Goal: Browse casually: Explore the website without a specific task or goal

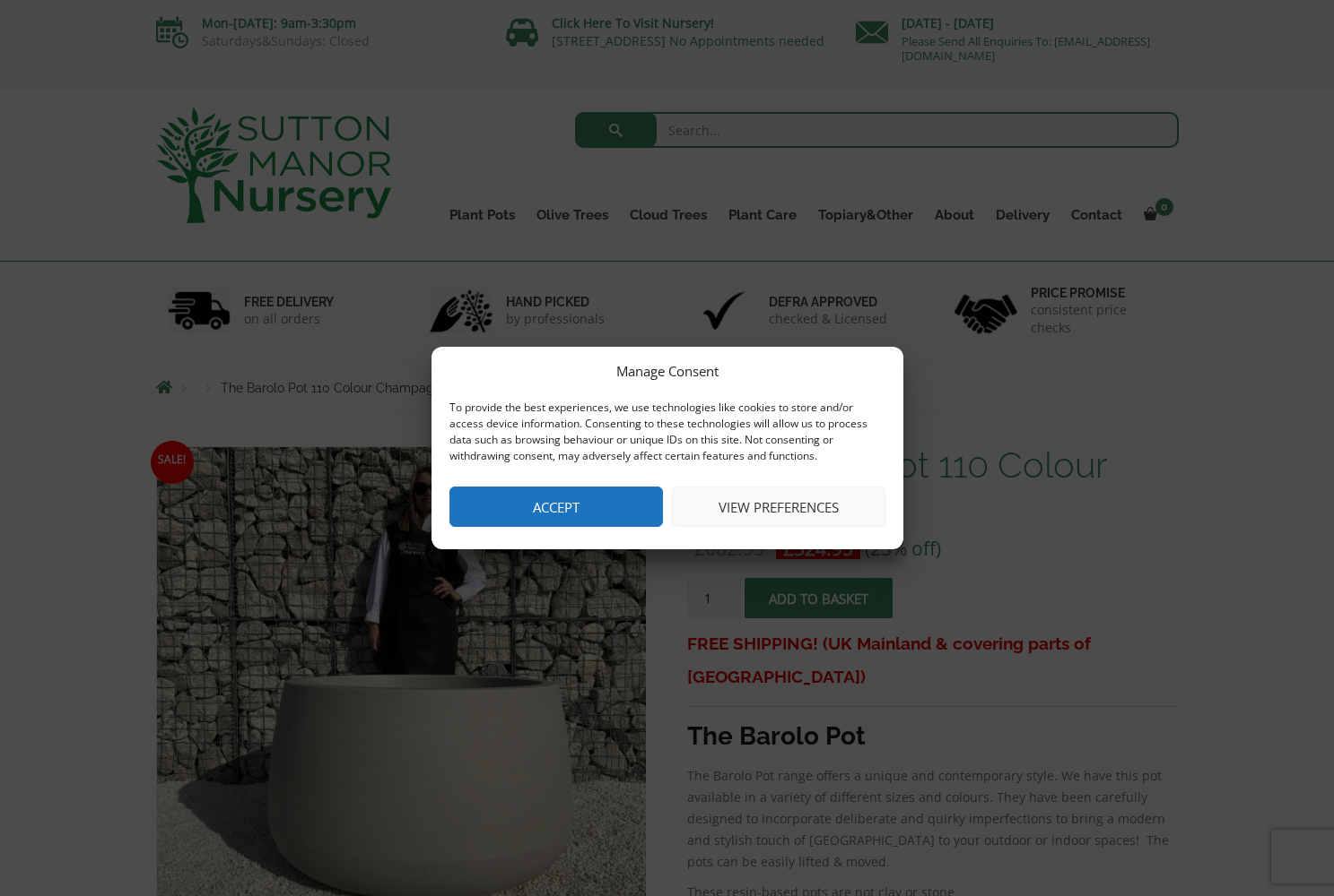
click at [550, 503] on button "Accept" at bounding box center [555, 507] width 213 height 40
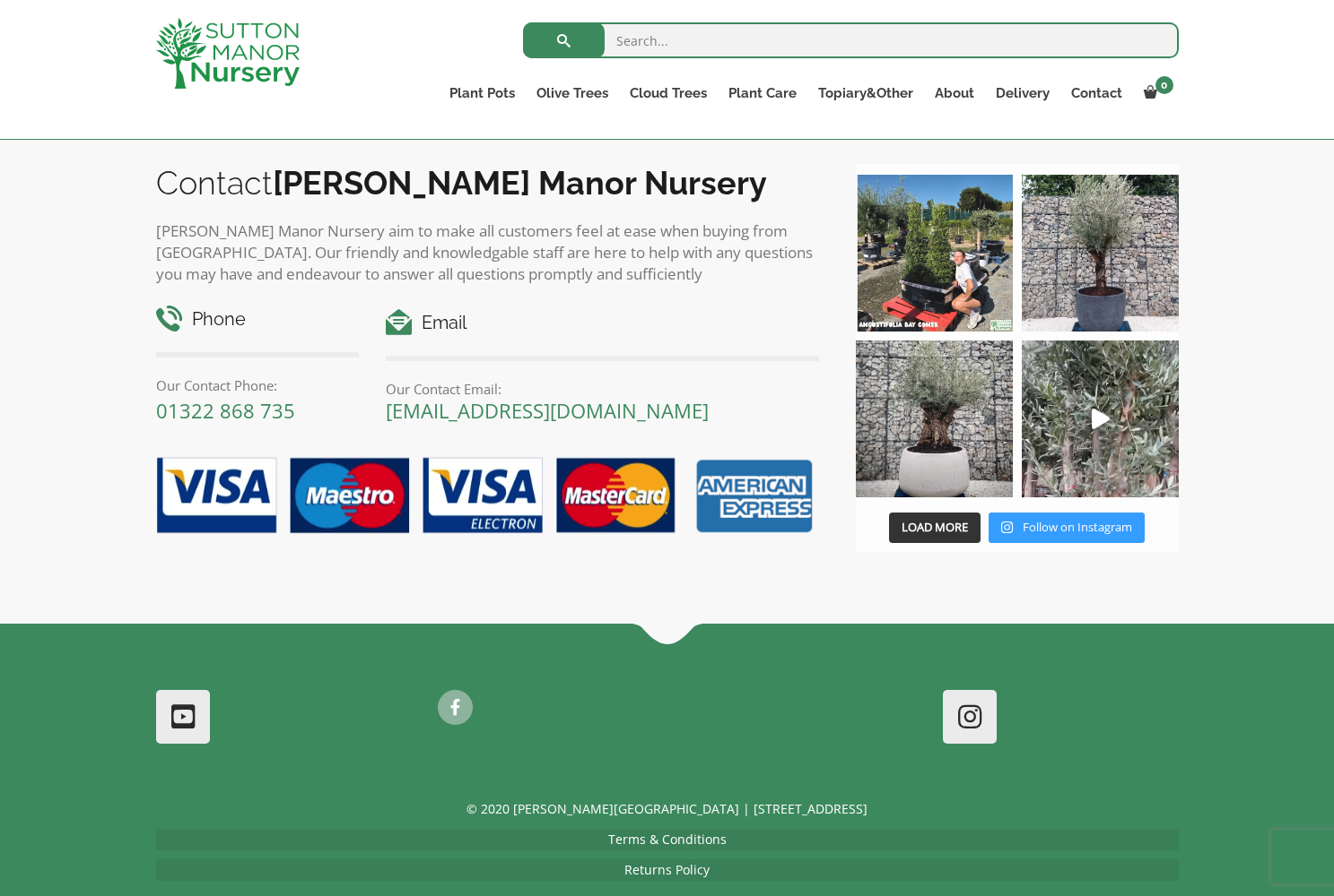
scroll to position [1701, 0]
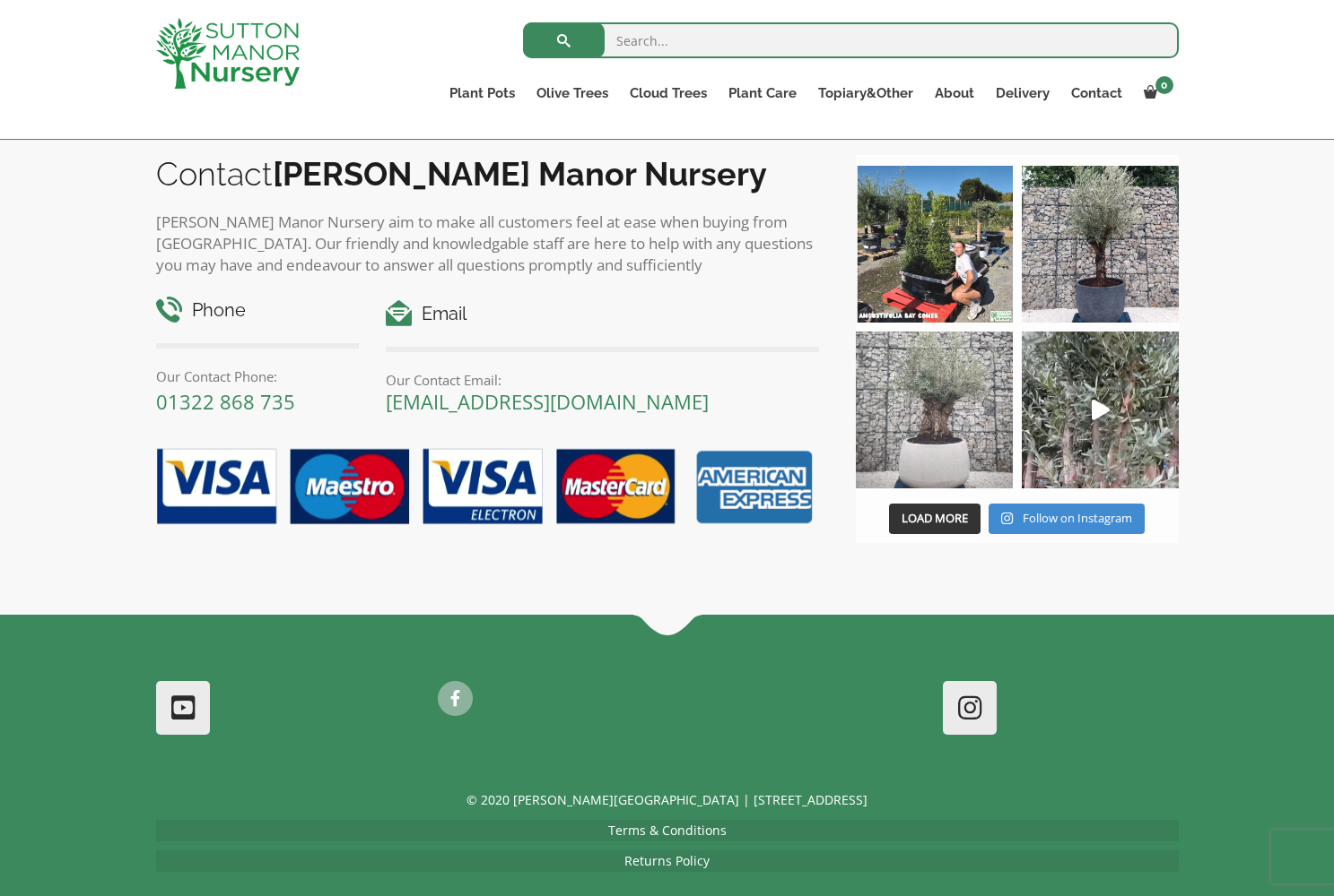
click at [947, 455] on img at bounding box center [934, 410] width 157 height 157
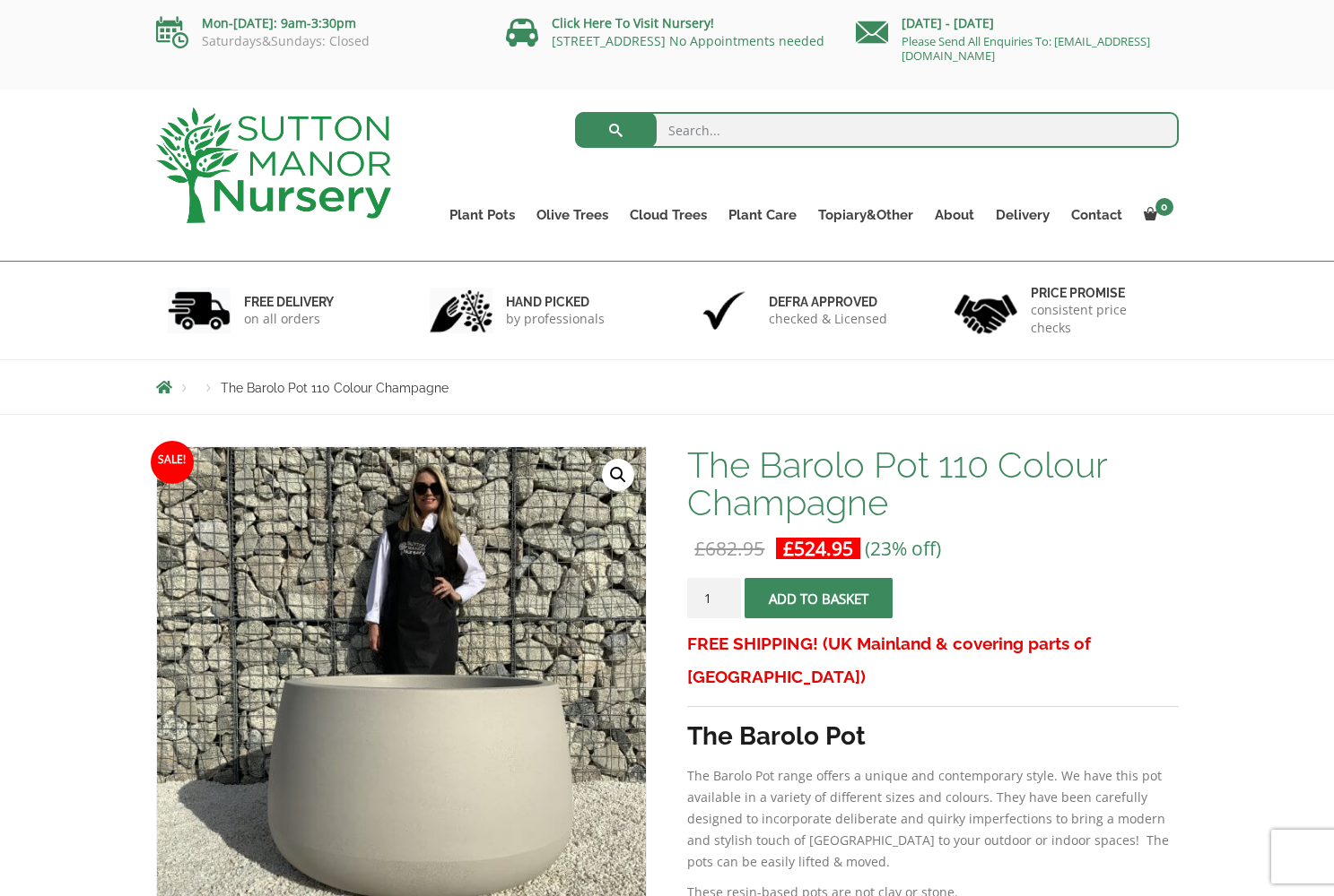
scroll to position [0, 0]
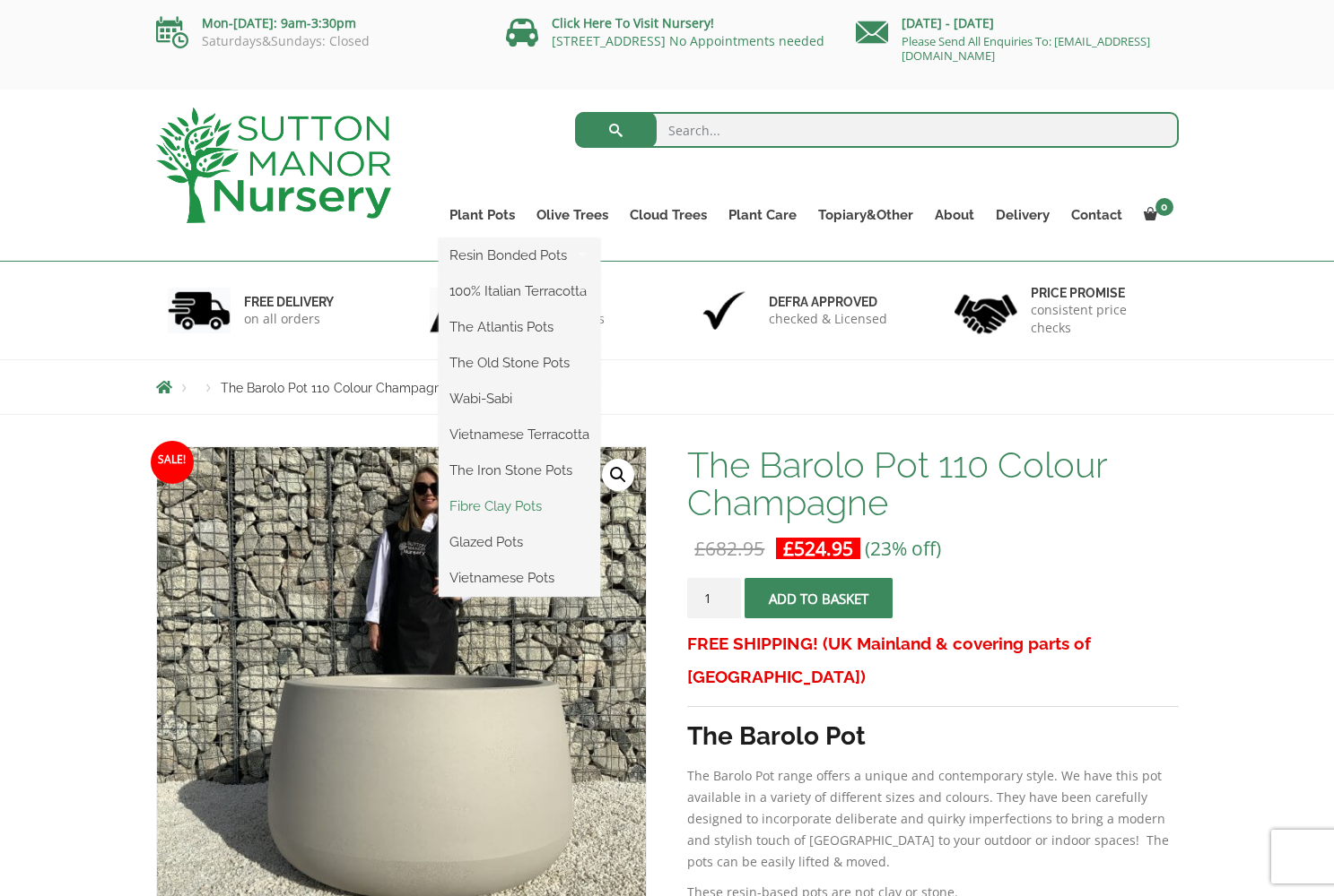
click at [521, 509] on link "Fibre Clay Pots" at bounding box center [519, 506] width 161 height 27
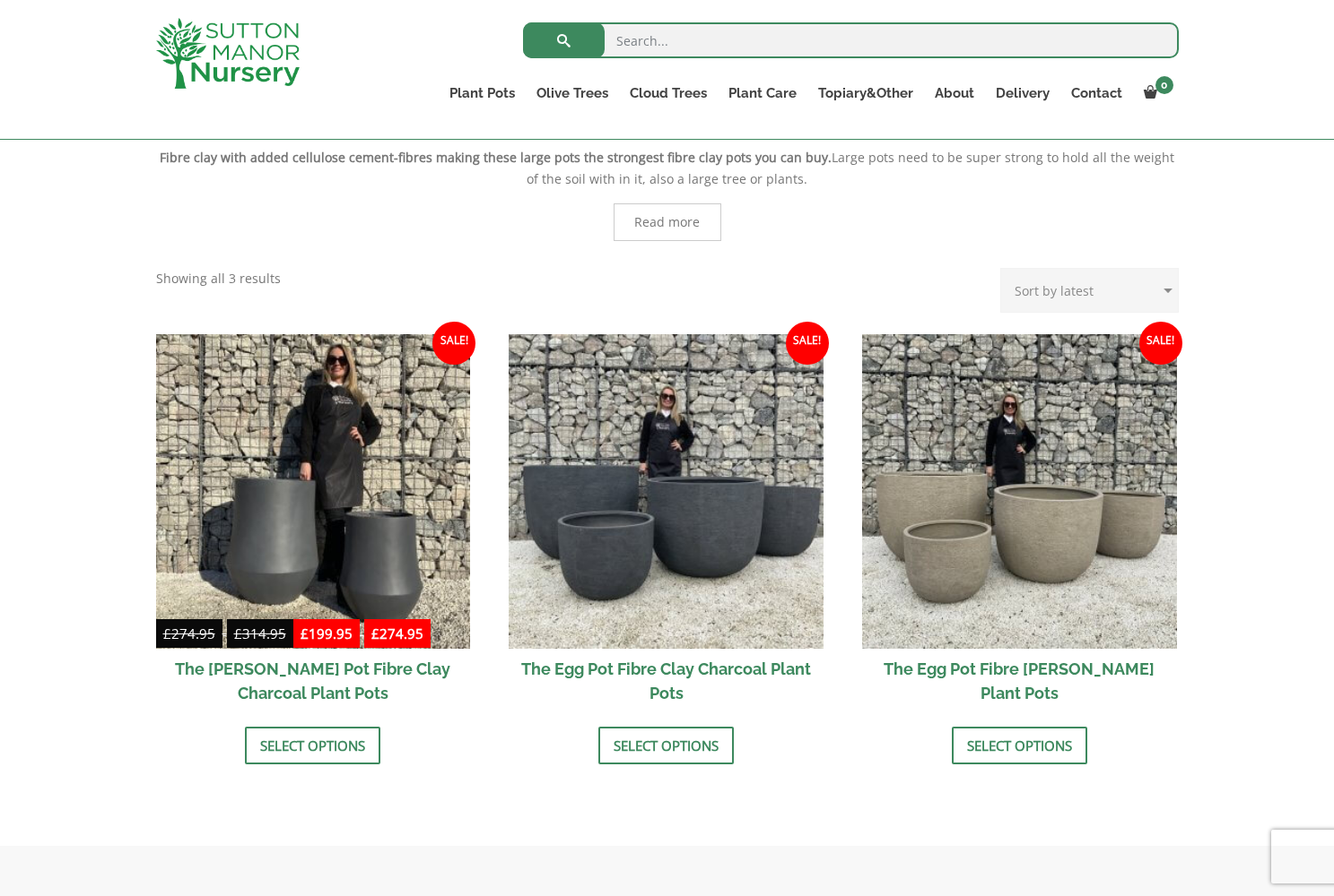
scroll to position [387, 0]
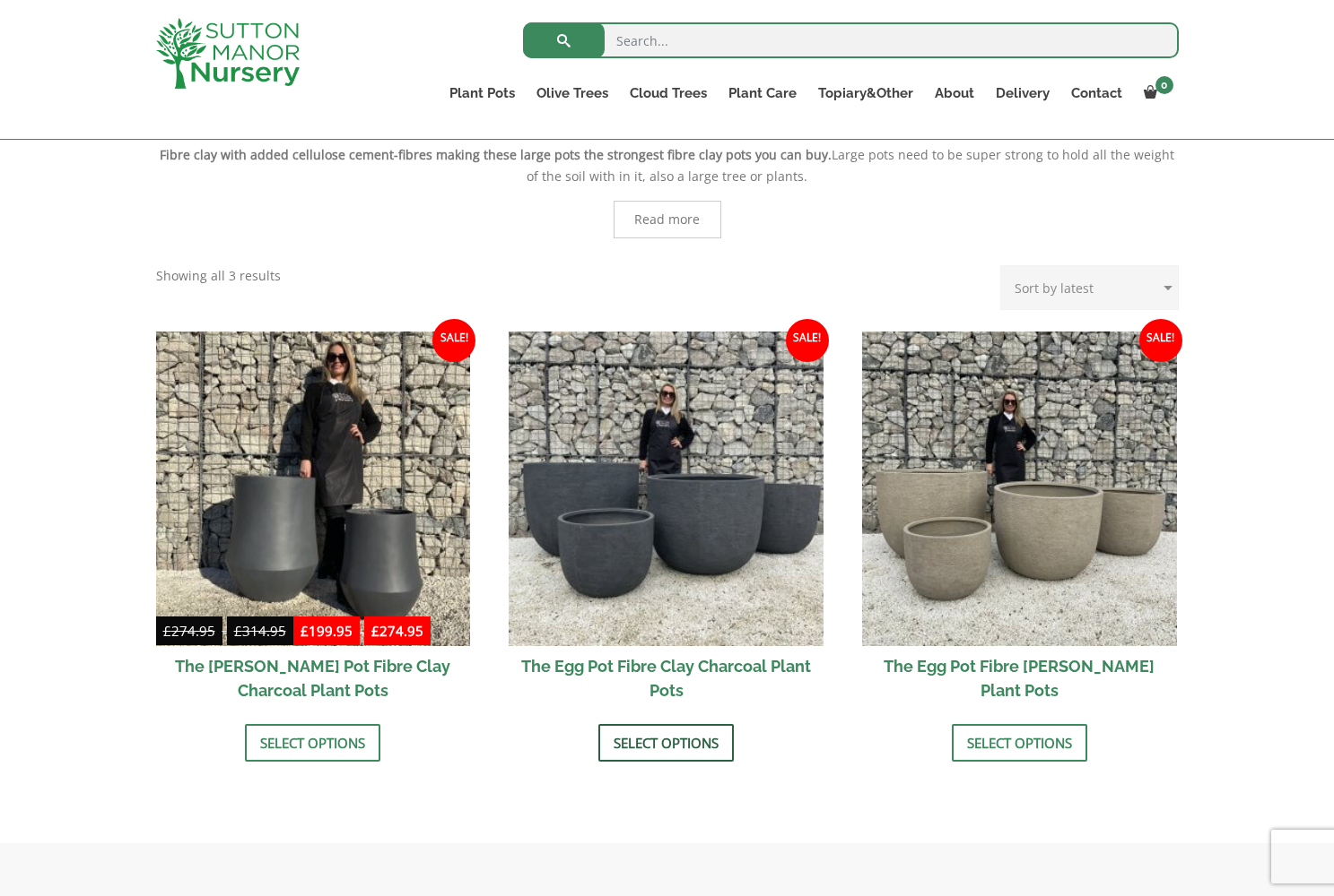
click at [674, 749] on link "Select options" at bounding box center [666, 742] width 136 height 37
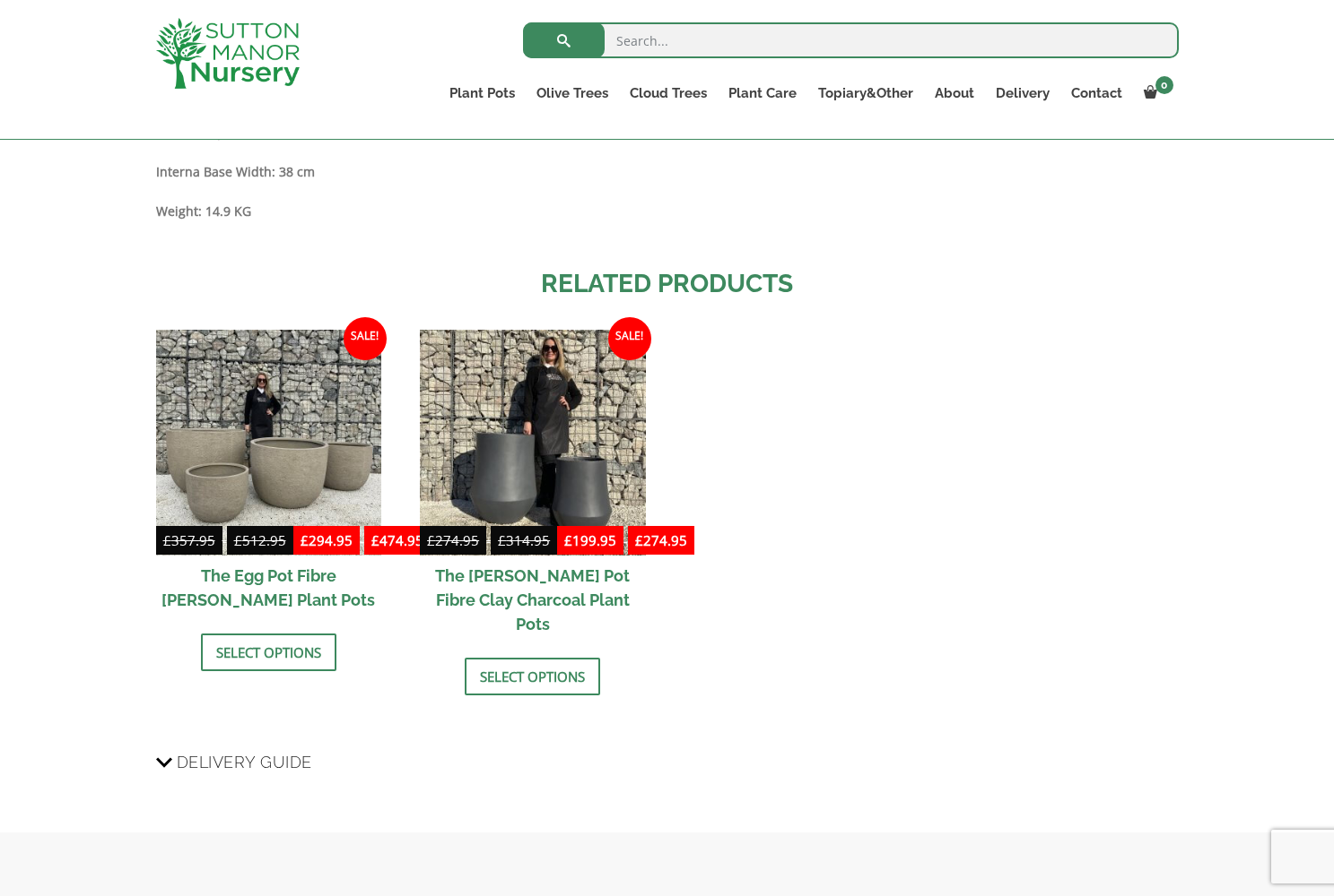
scroll to position [2262, 0]
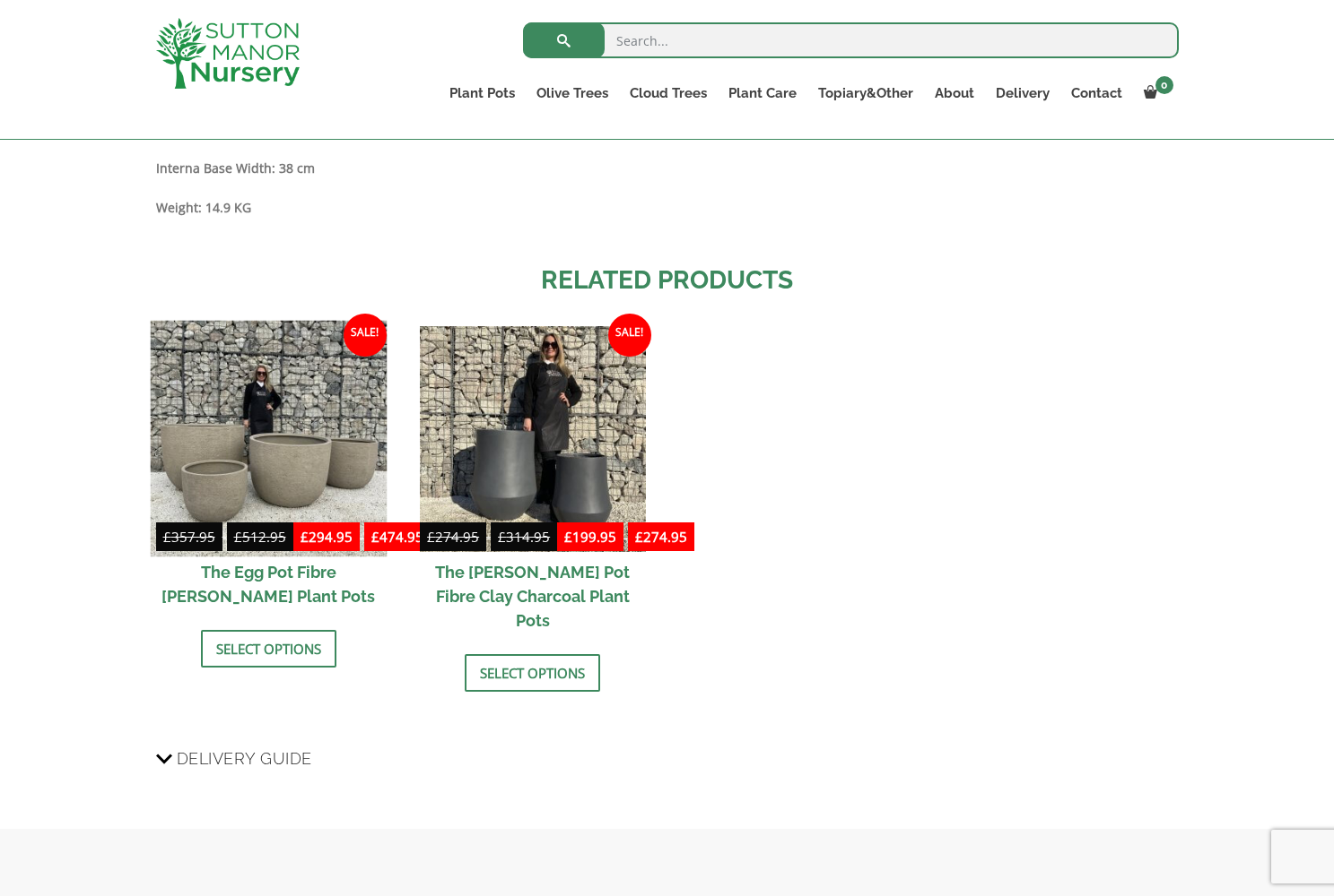
click at [300, 422] on img at bounding box center [269, 439] width 237 height 237
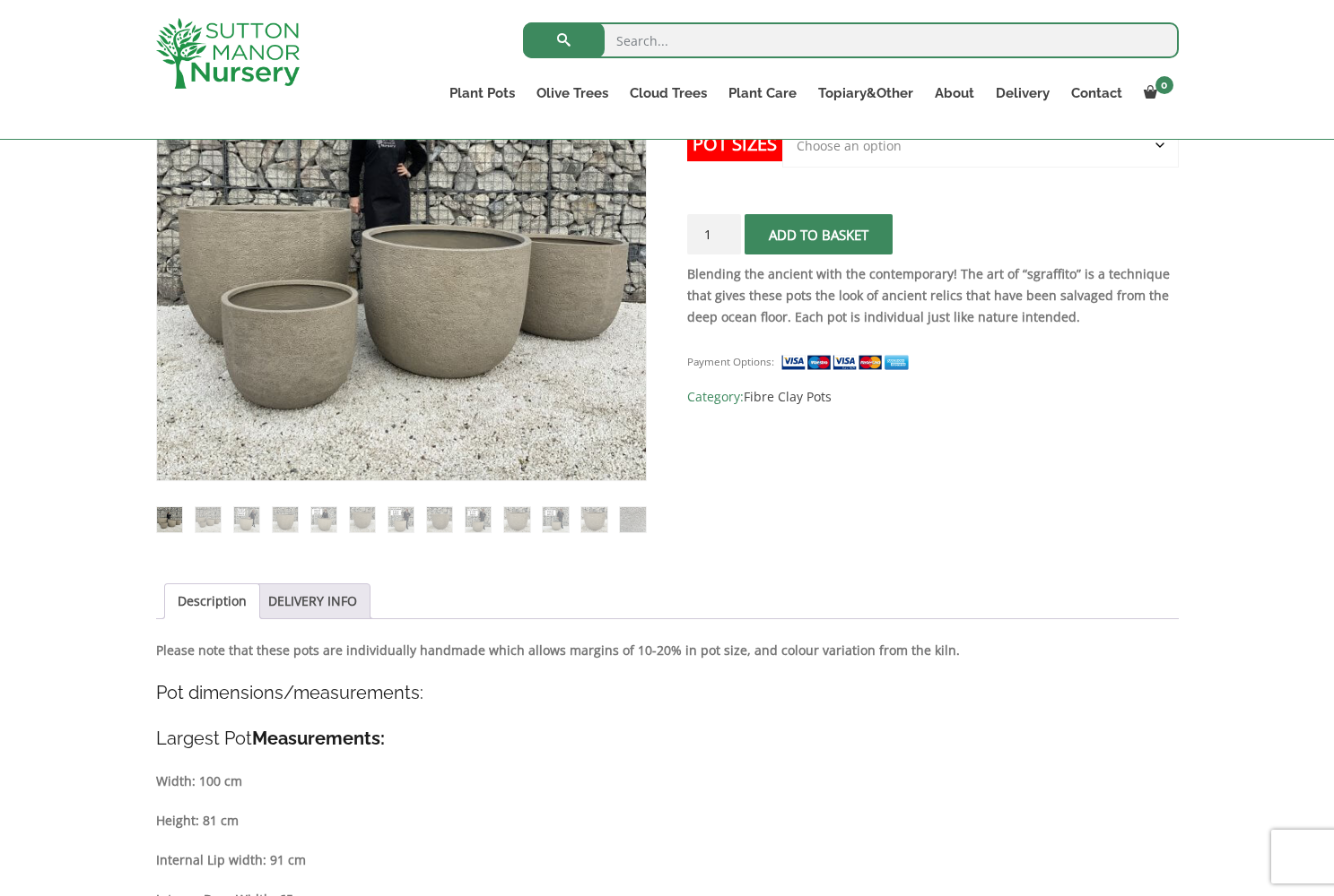
scroll to position [447, 0]
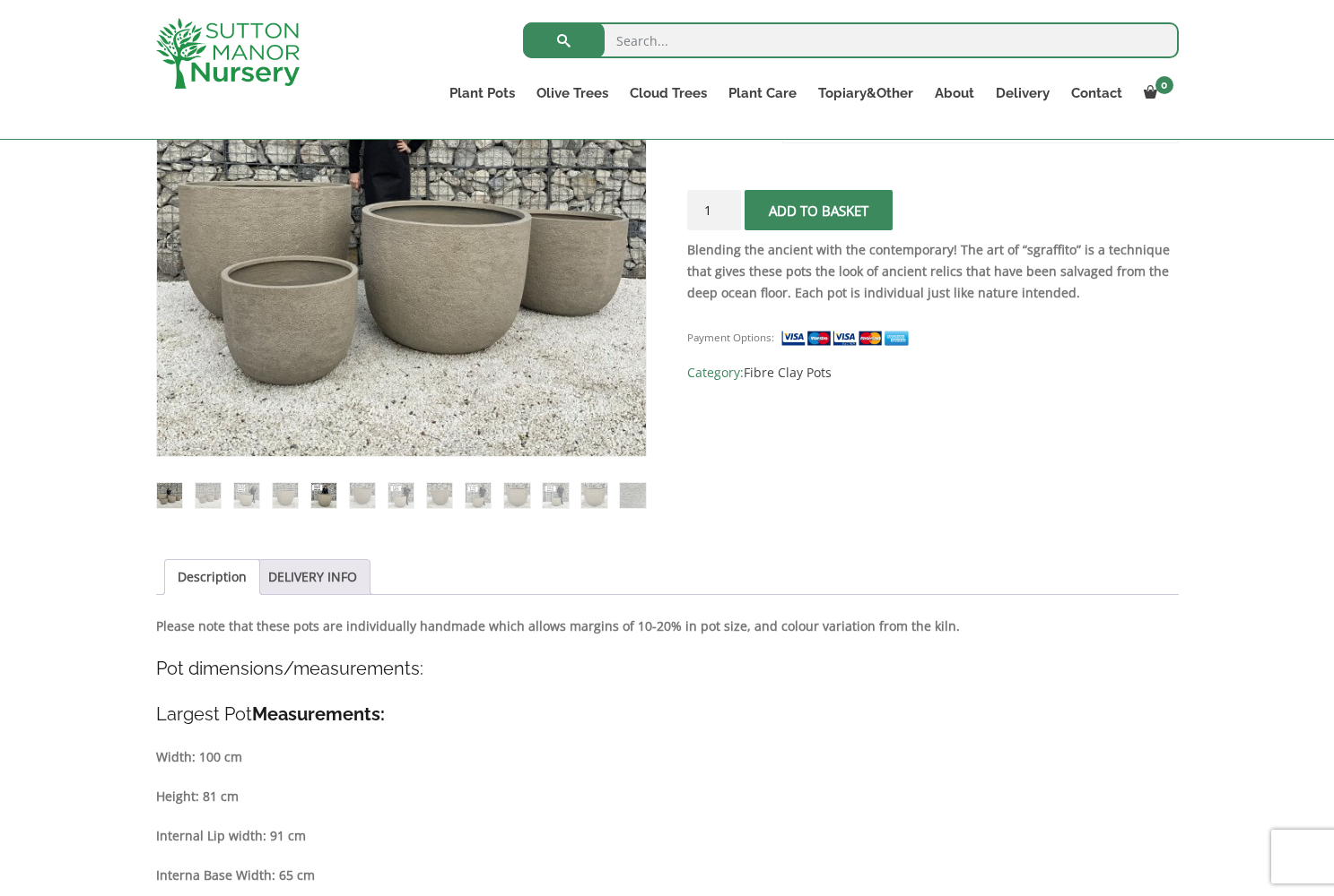
click at [324, 501] on img at bounding box center [324, 496] width 25 height 25
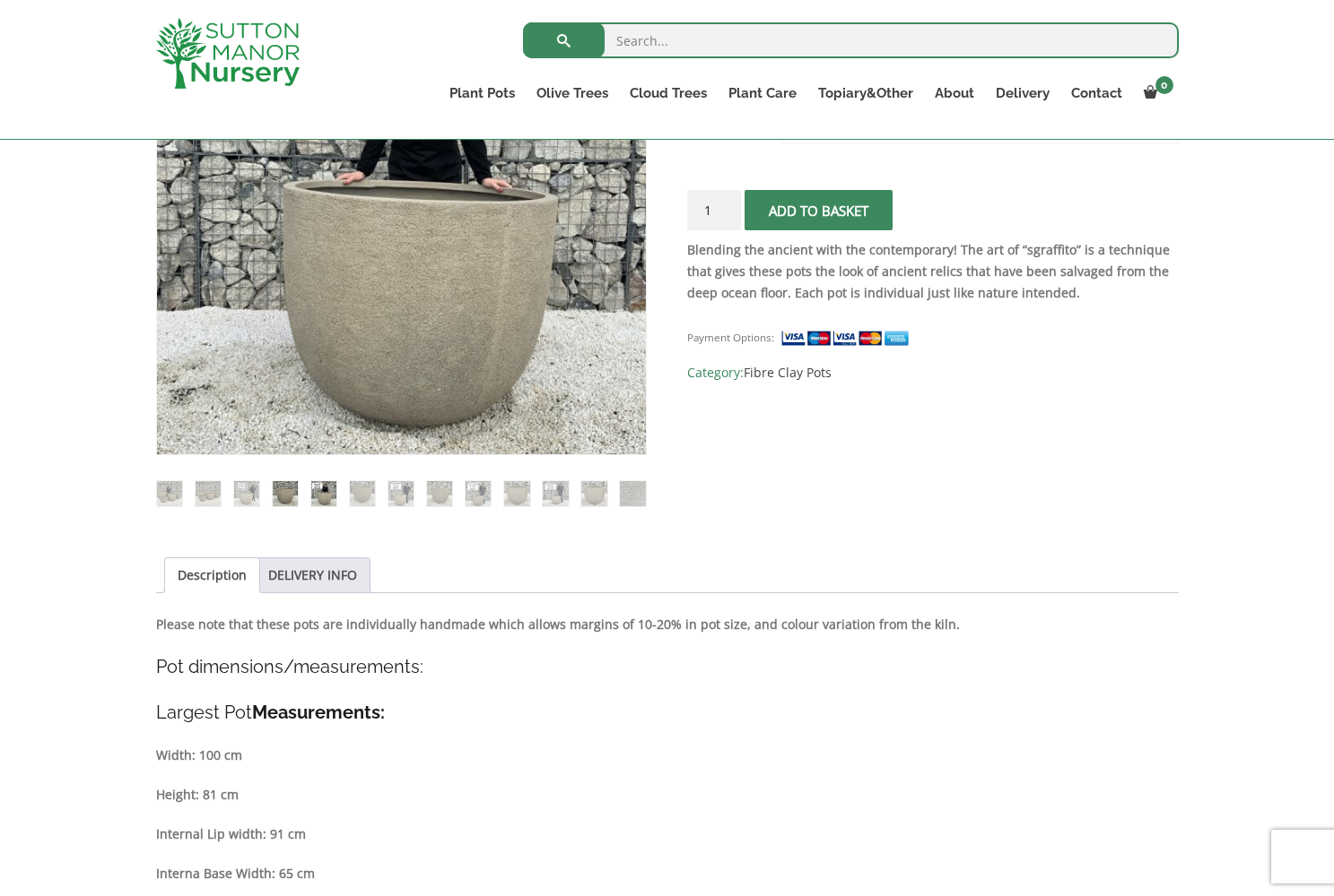
click at [286, 490] on img at bounding box center [285, 494] width 25 height 25
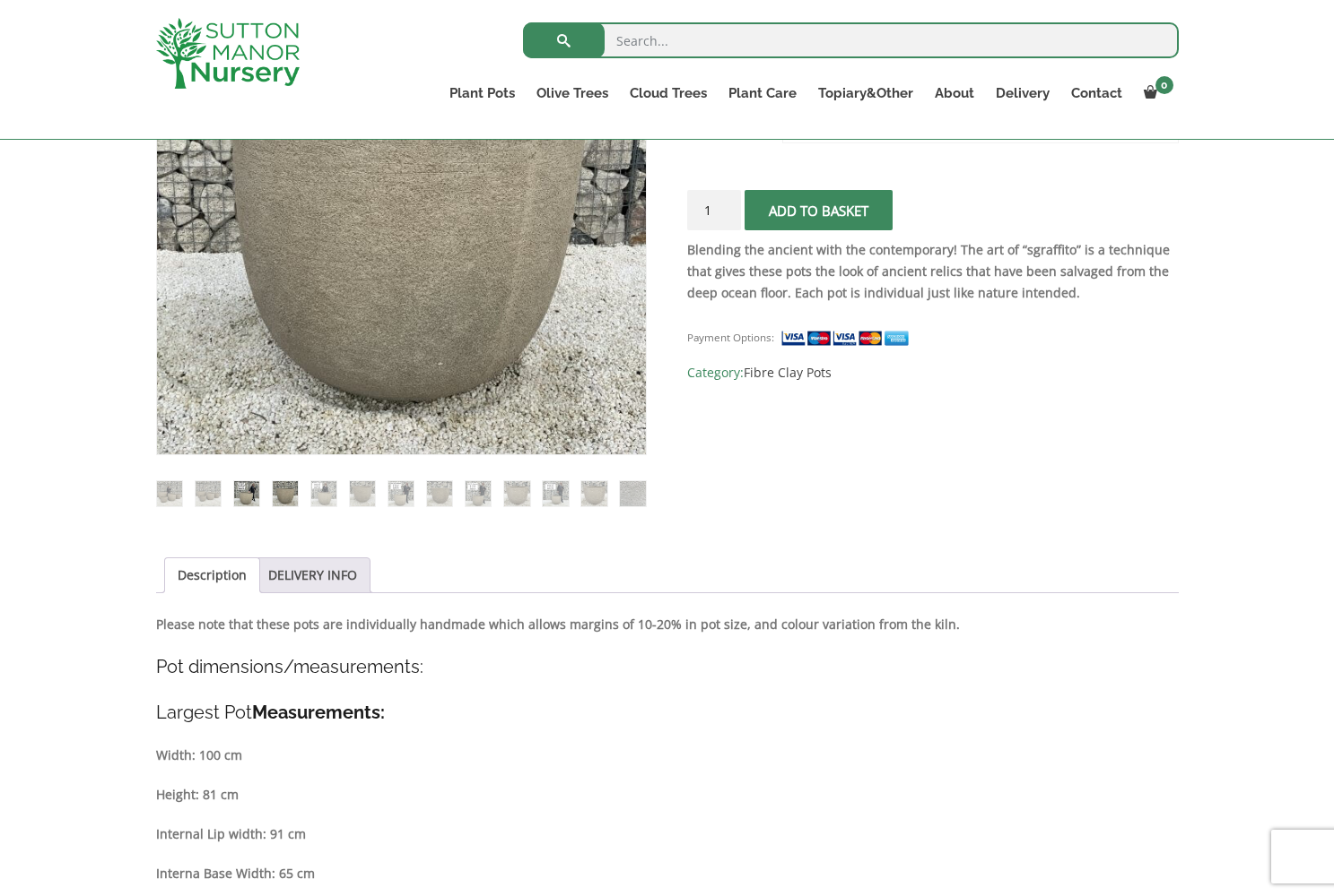
click at [252, 498] on img at bounding box center [247, 494] width 25 height 25
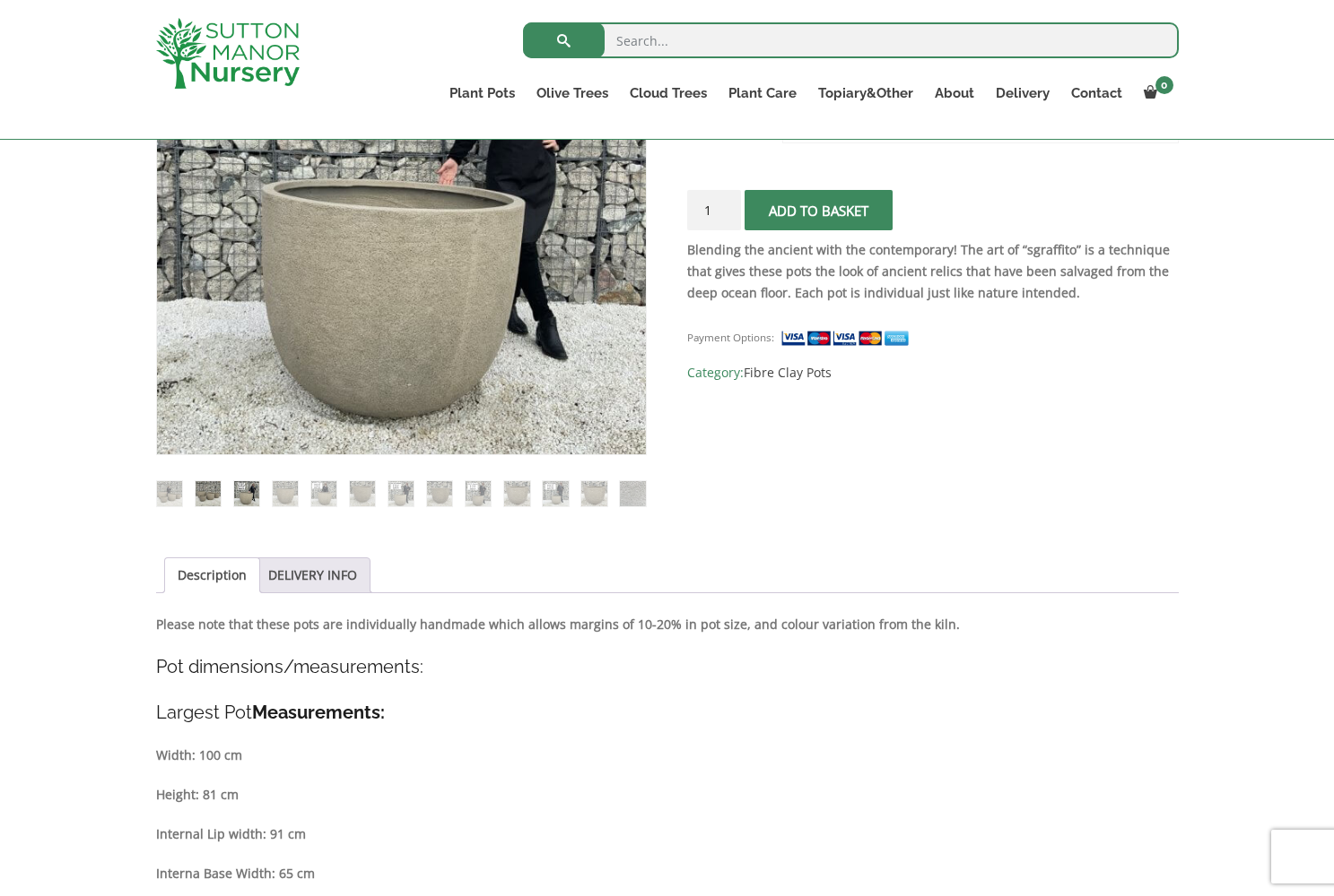
click at [210, 493] on img at bounding box center [208, 494] width 25 height 25
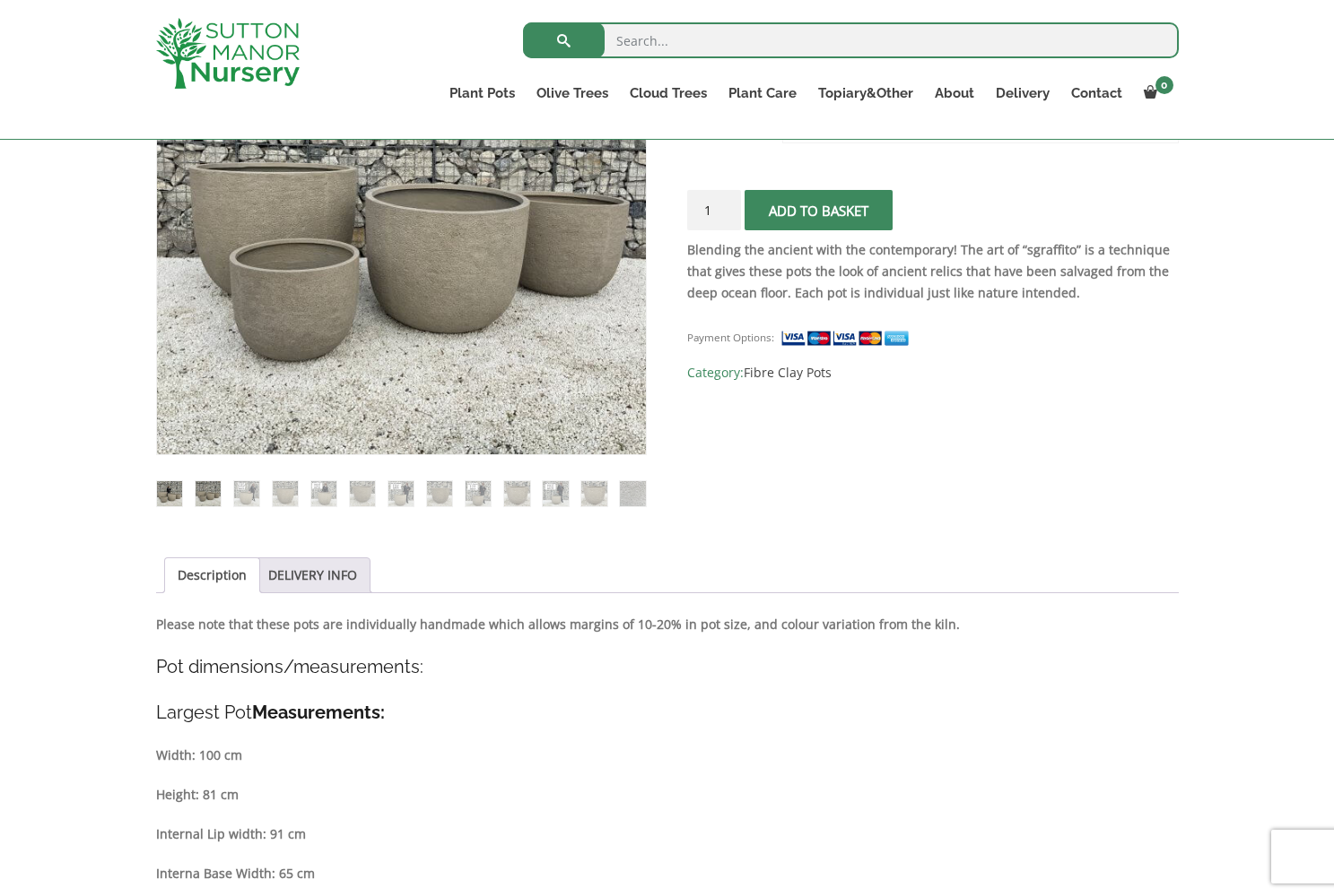
click at [175, 499] on img at bounding box center [169, 494] width 25 height 25
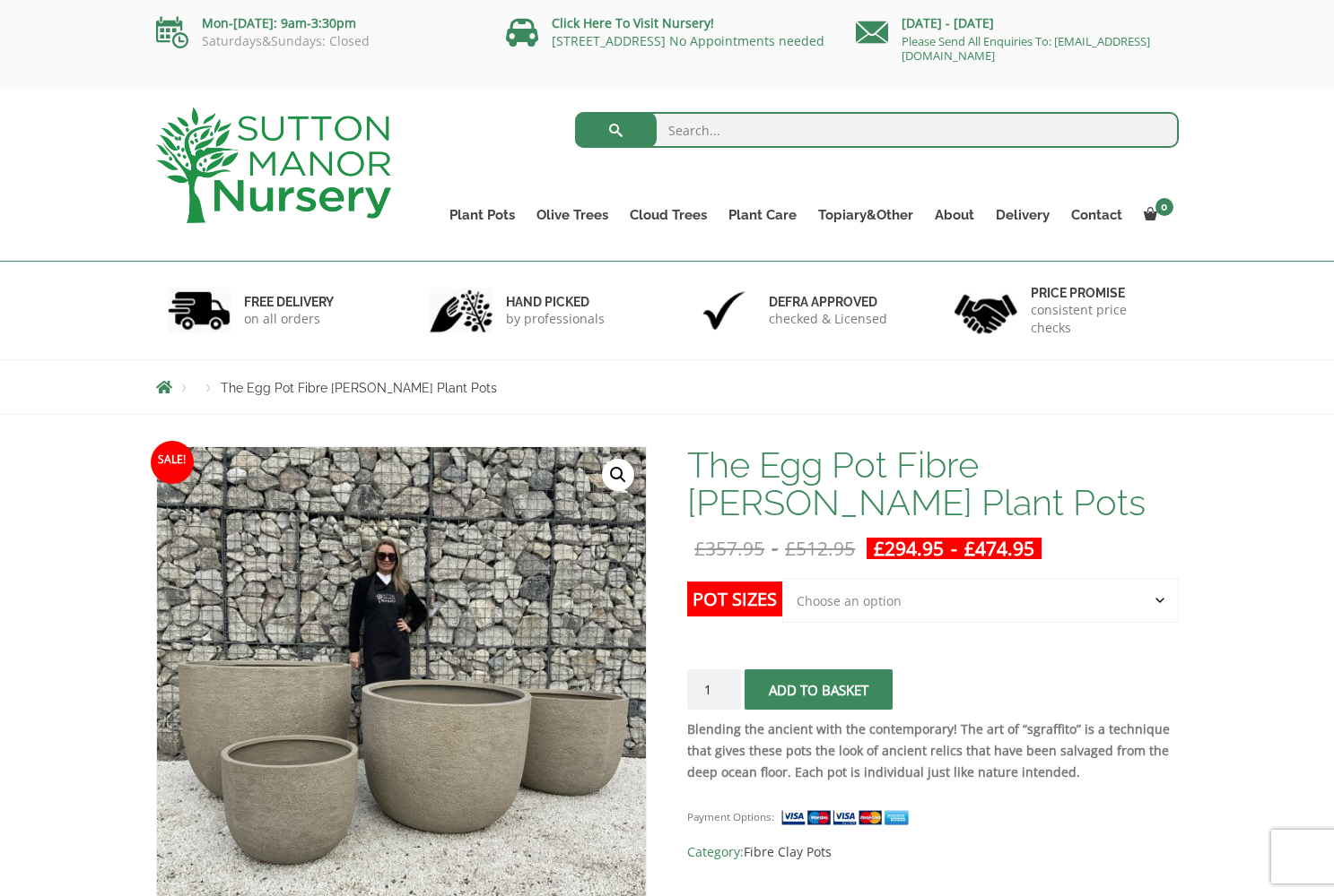
scroll to position [0, 0]
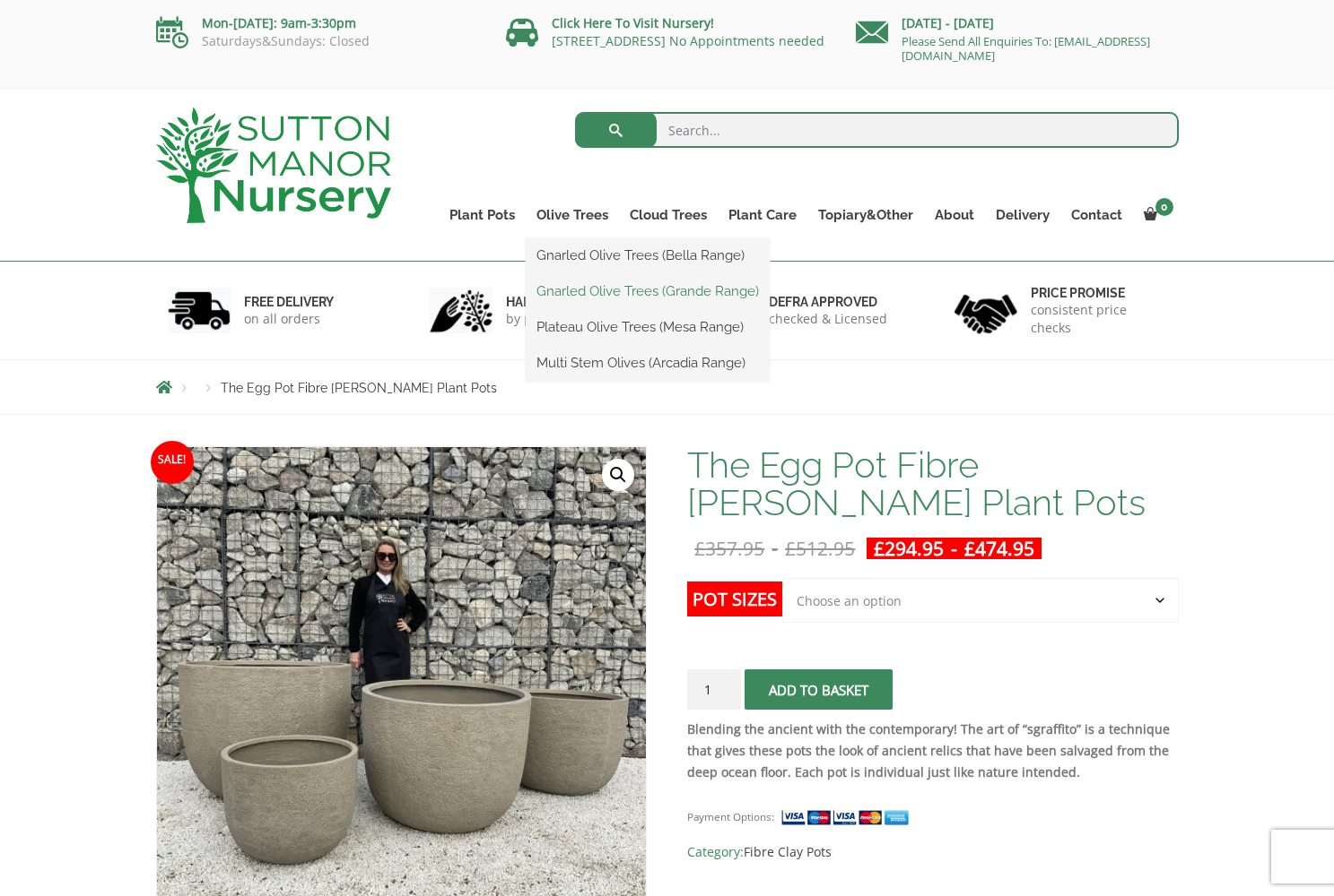
click at [599, 293] on link "Gnarled Olive Trees (Grande Range)" at bounding box center [647, 291] width 244 height 27
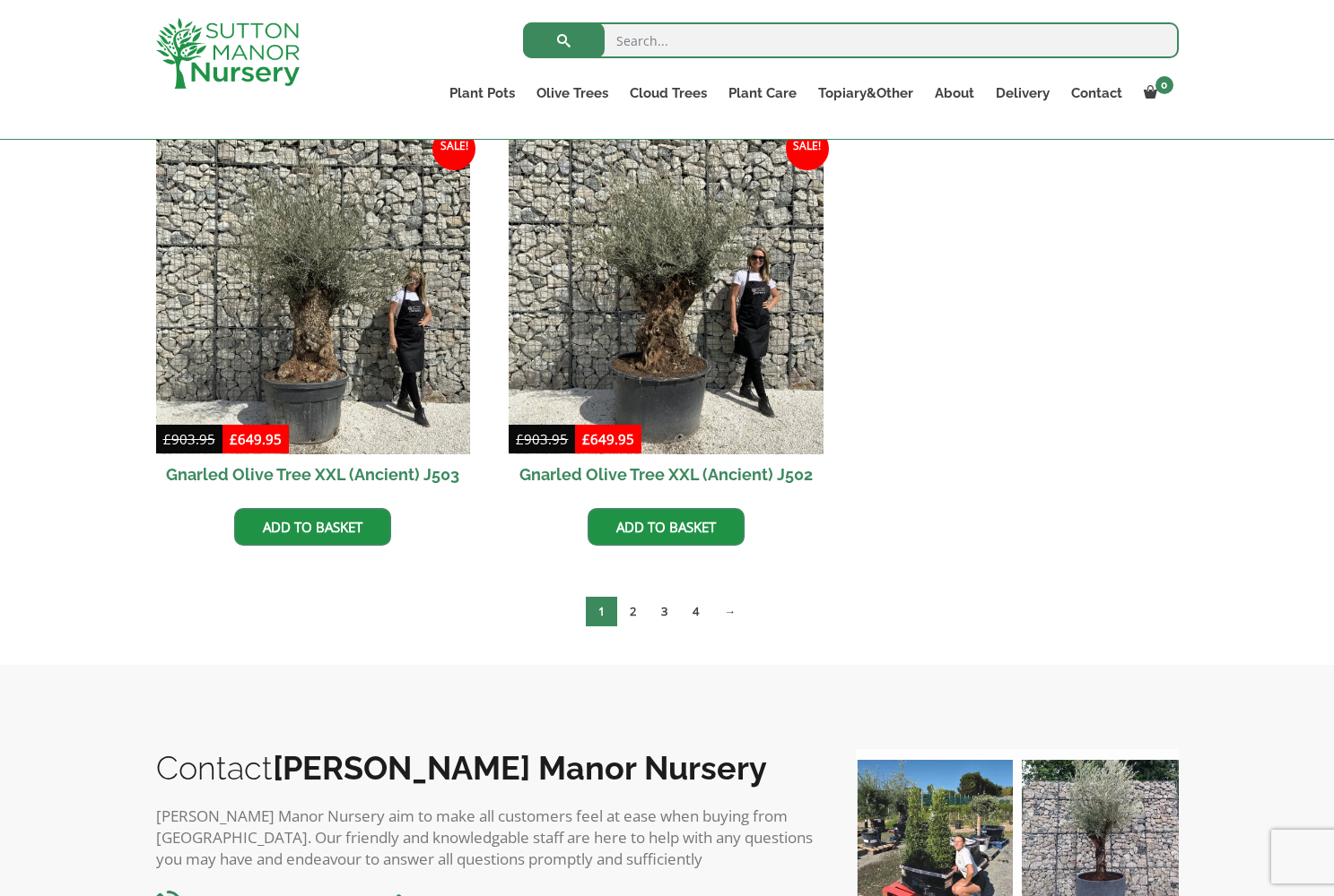
scroll to position [2690, 0]
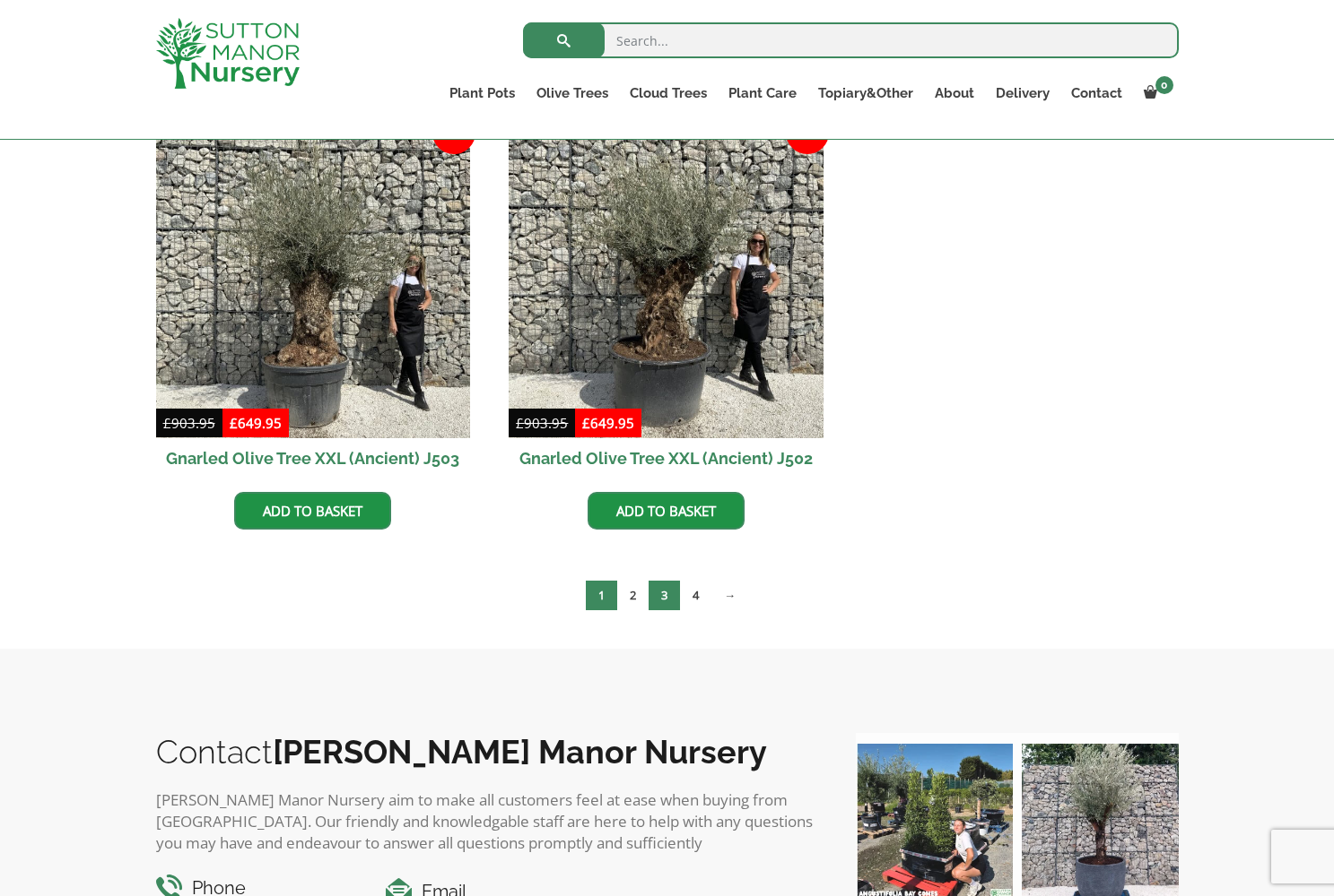
click at [669, 605] on link "3" at bounding box center [664, 595] width 32 height 30
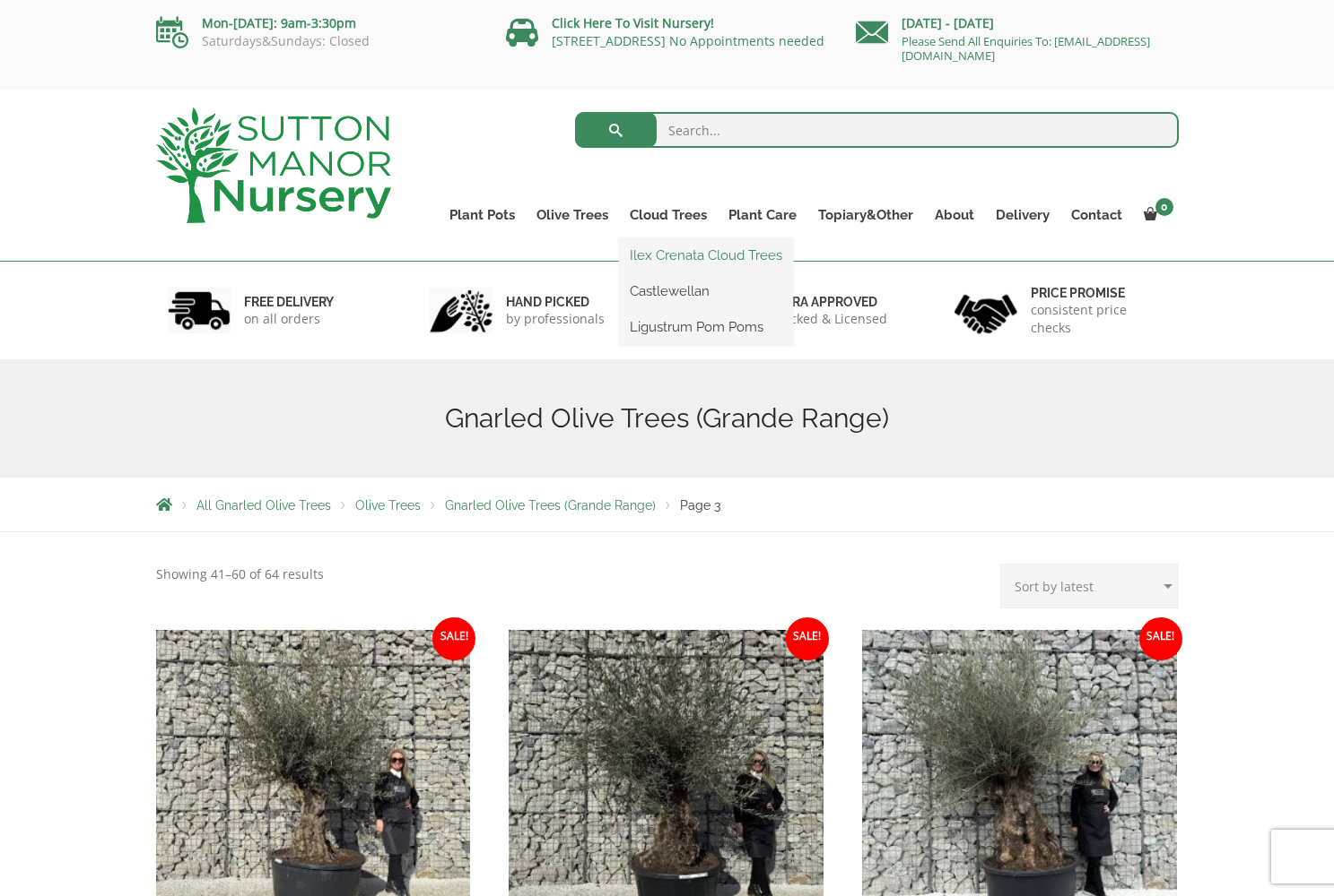
click at [674, 259] on link "Ilex Crenata Cloud Trees" at bounding box center [706, 255] width 174 height 27
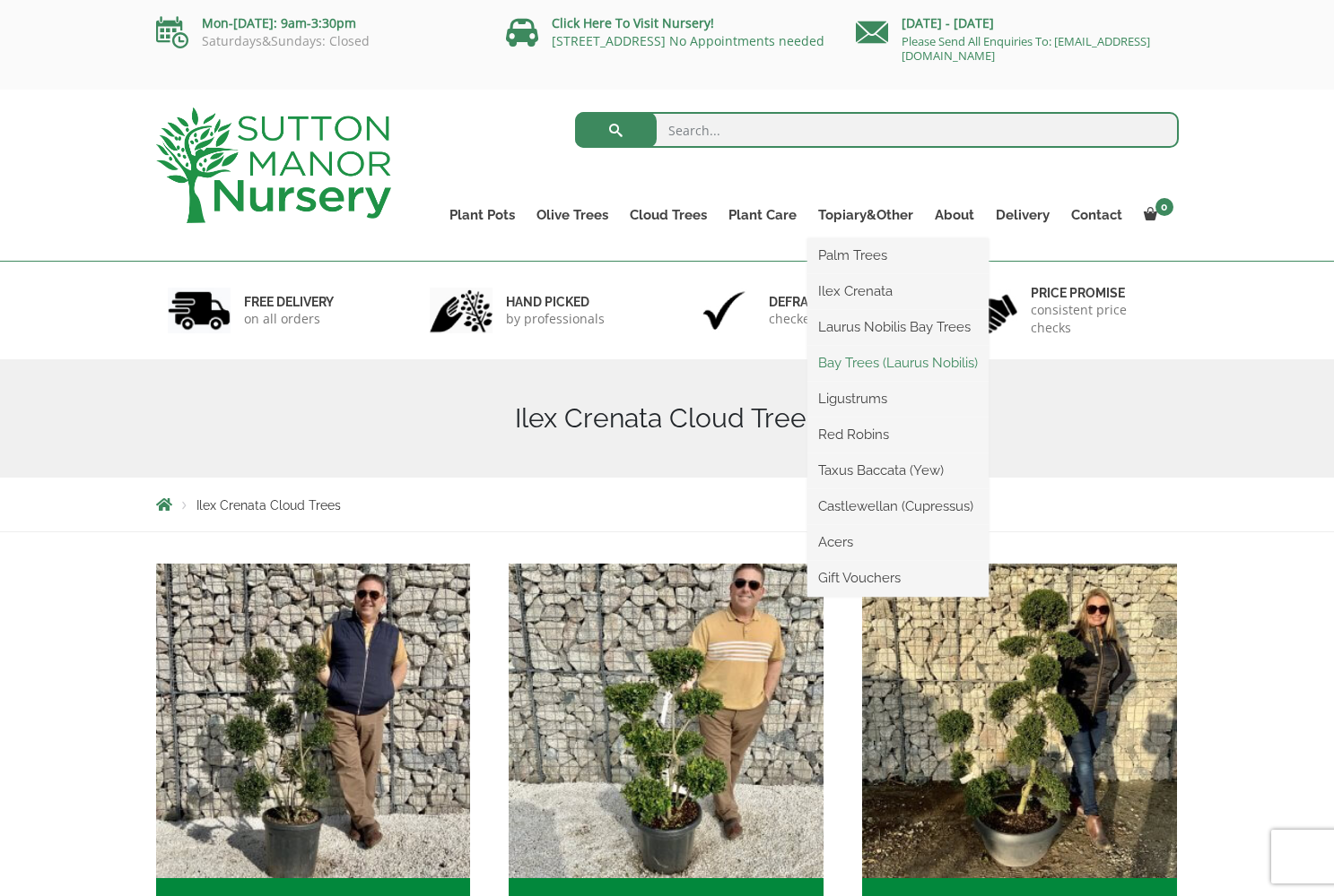
click at [866, 366] on link "Bay Trees (Laurus Nobilis)" at bounding box center [898, 363] width 182 height 27
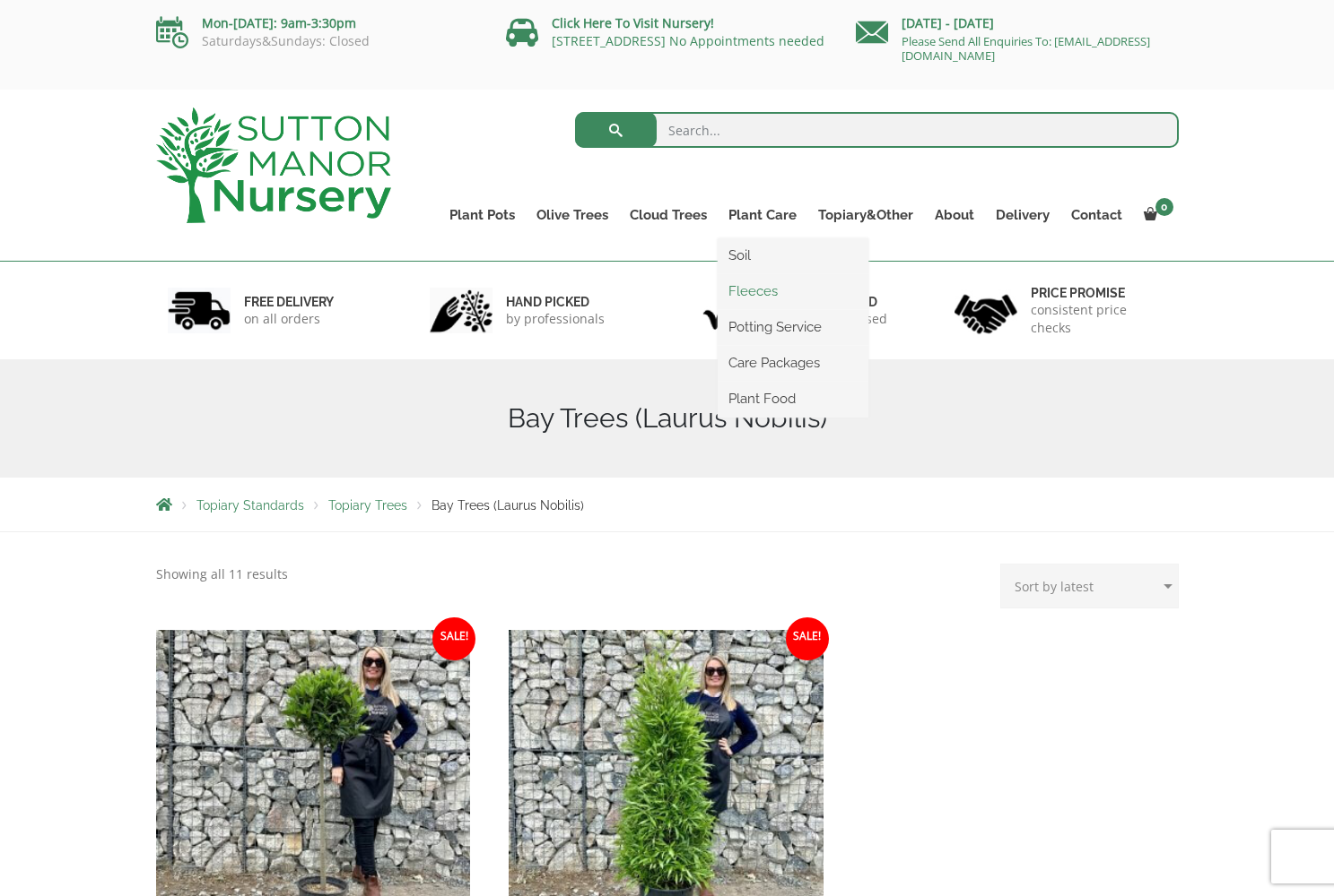
click at [743, 292] on link "Fleeces" at bounding box center [793, 291] width 151 height 27
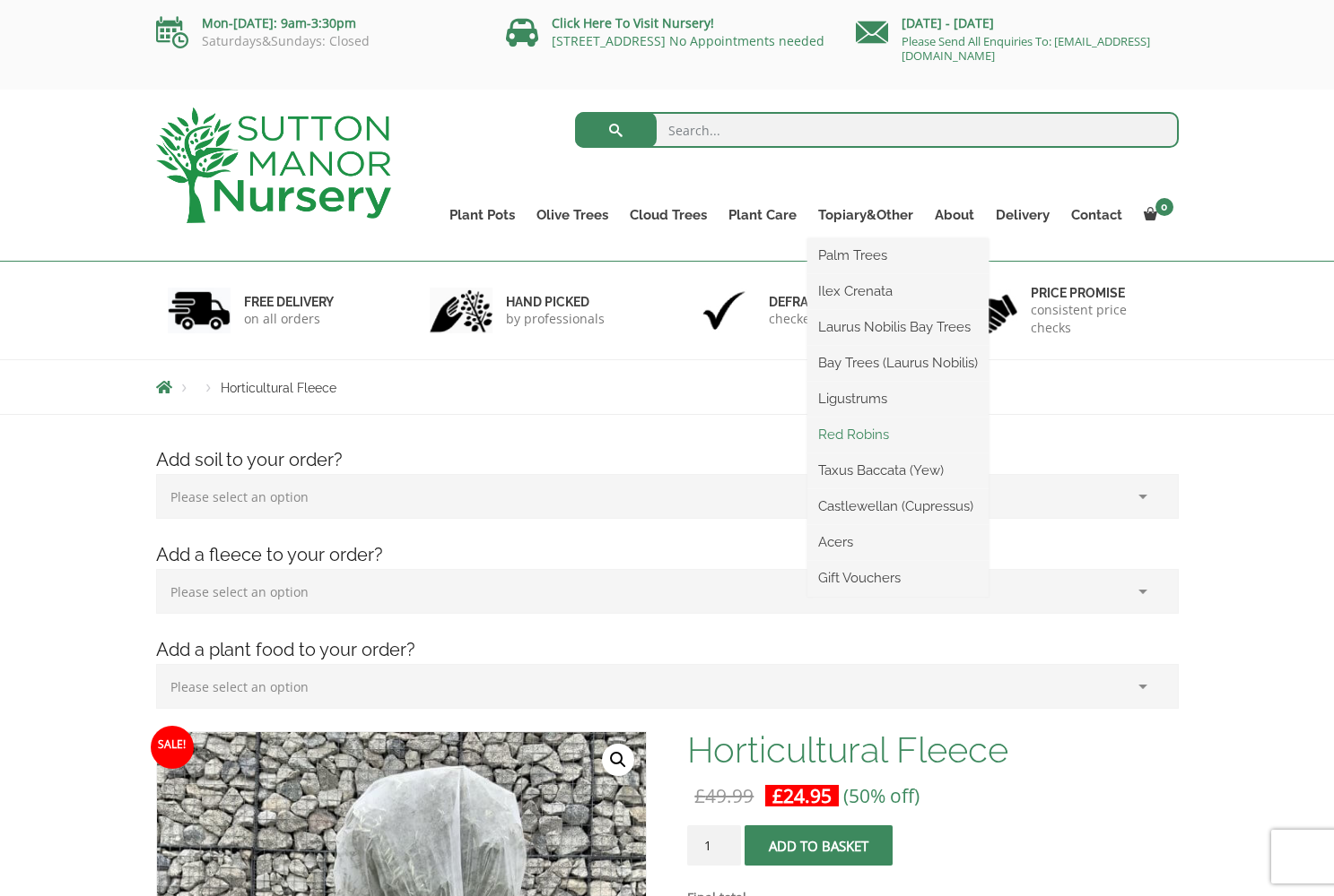
click at [834, 436] on link "Red Robins" at bounding box center [898, 435] width 182 height 27
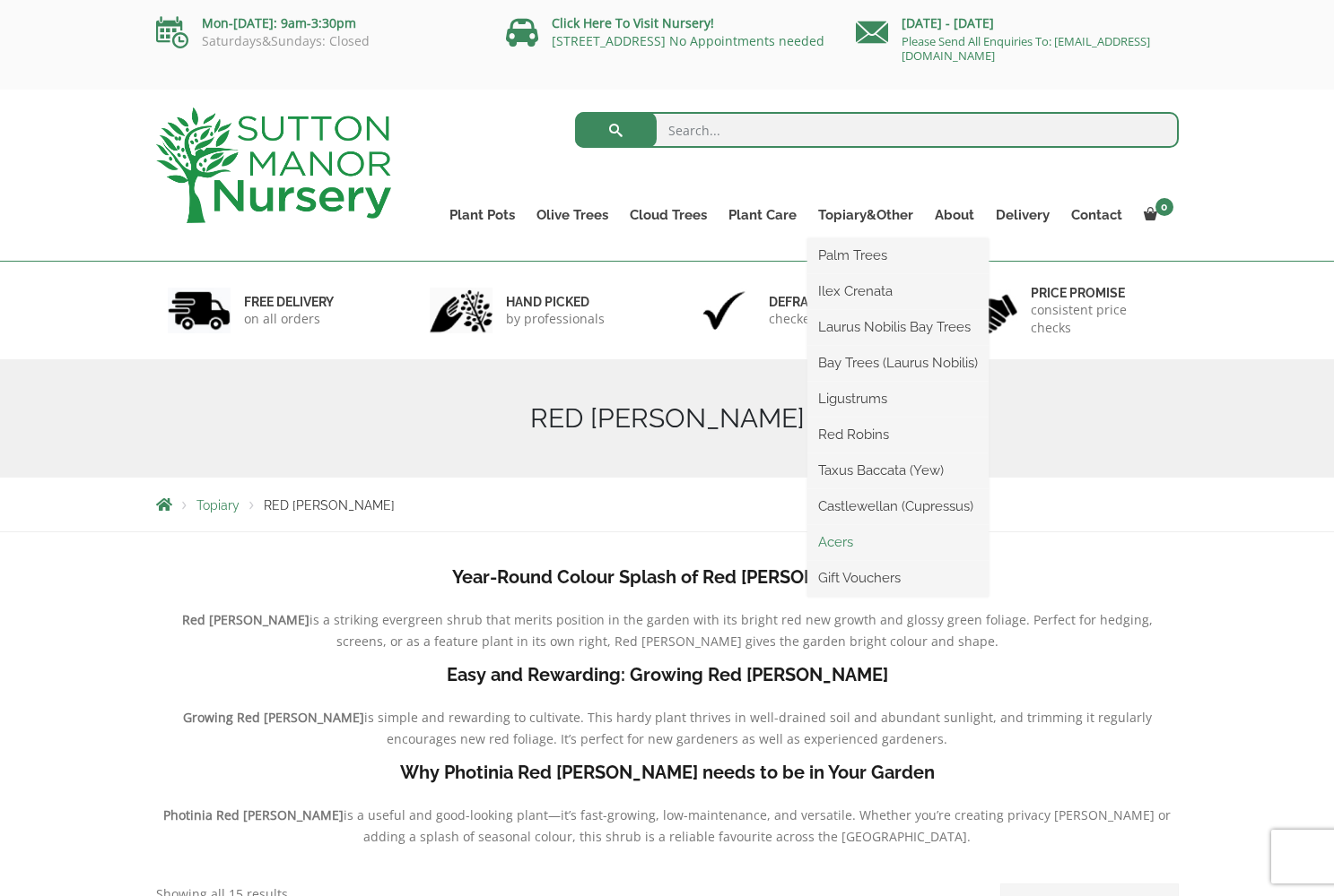
click at [849, 542] on link "Acers" at bounding box center [898, 543] width 182 height 27
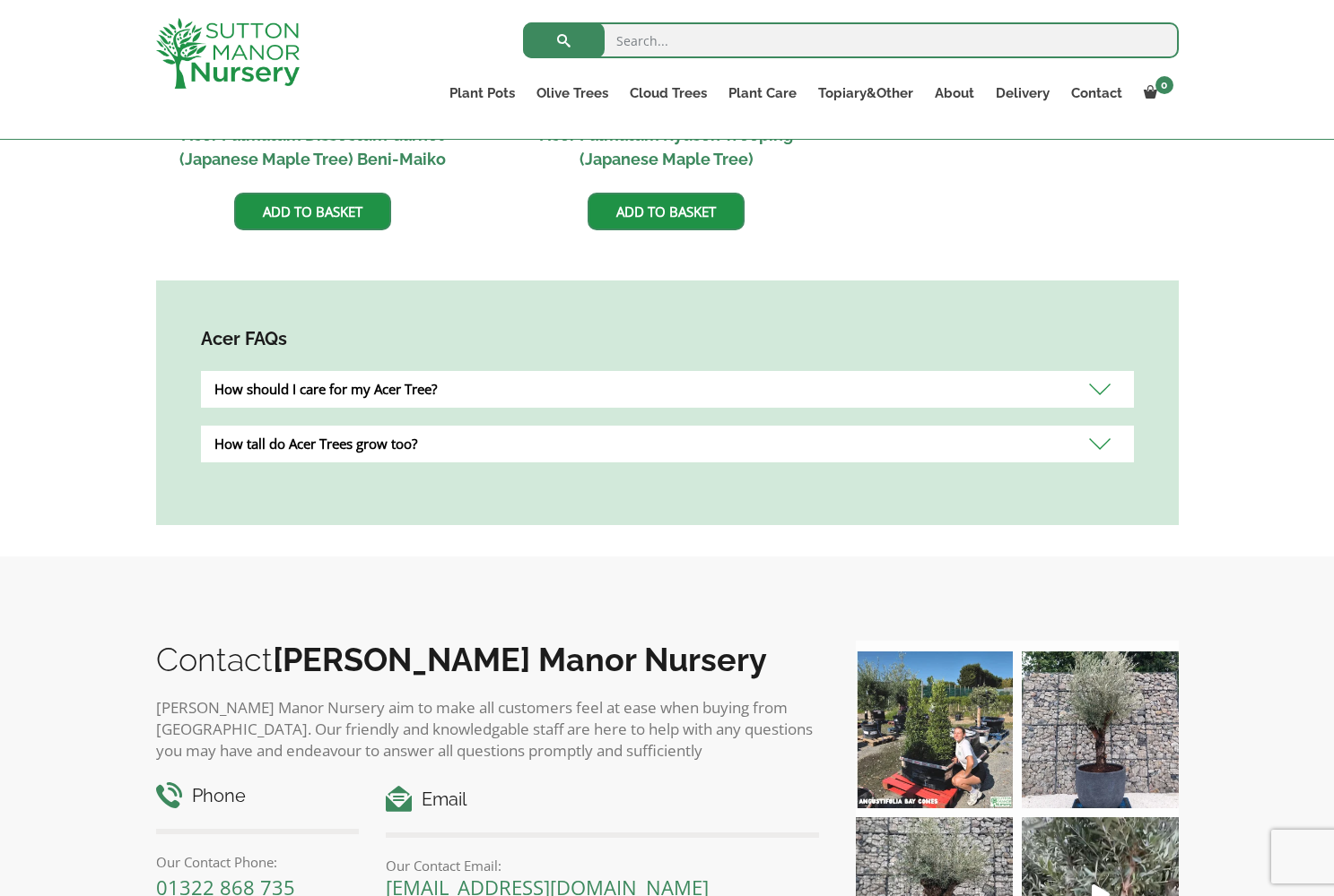
scroll to position [878, 0]
